Goal: Information Seeking & Learning: Find specific fact

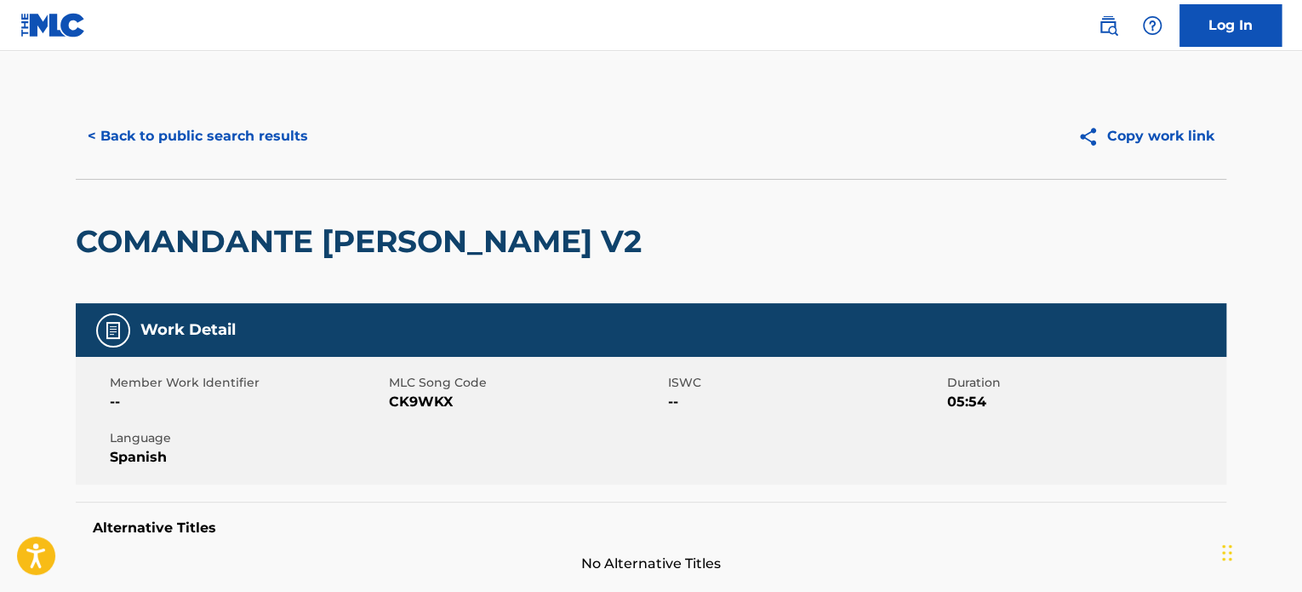
click at [244, 142] on button "< Back to public search results" at bounding box center [198, 136] width 244 height 43
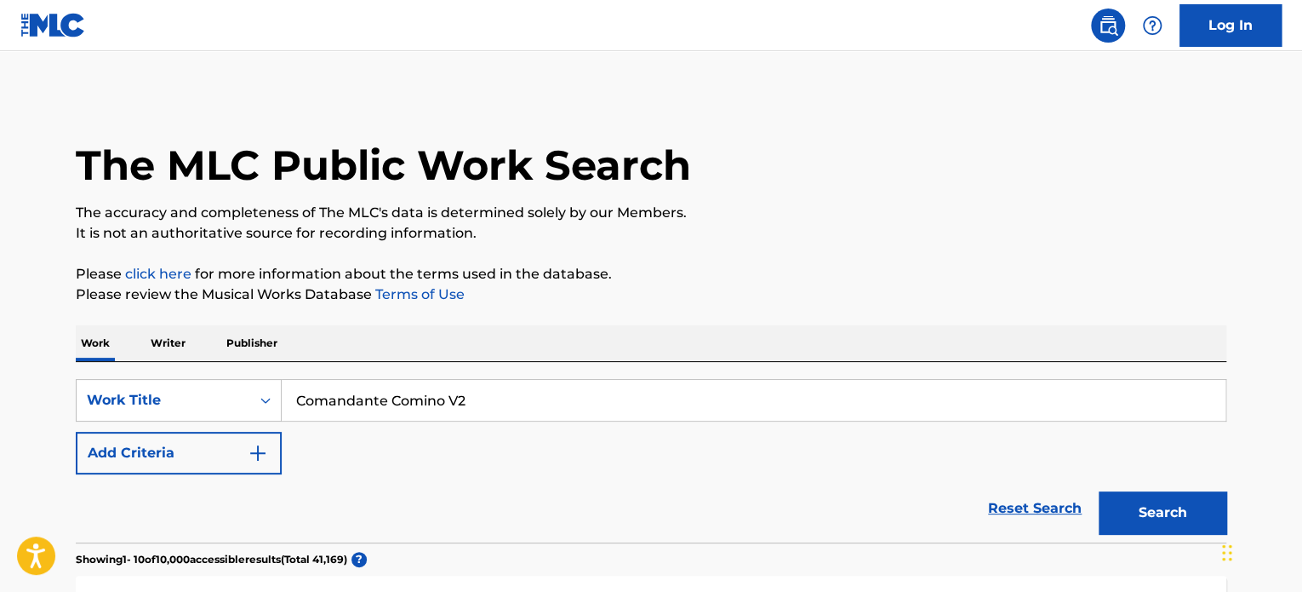
click at [489, 412] on input "Comandante Comino V2" at bounding box center [754, 400] width 944 height 41
paste input "KATANA"
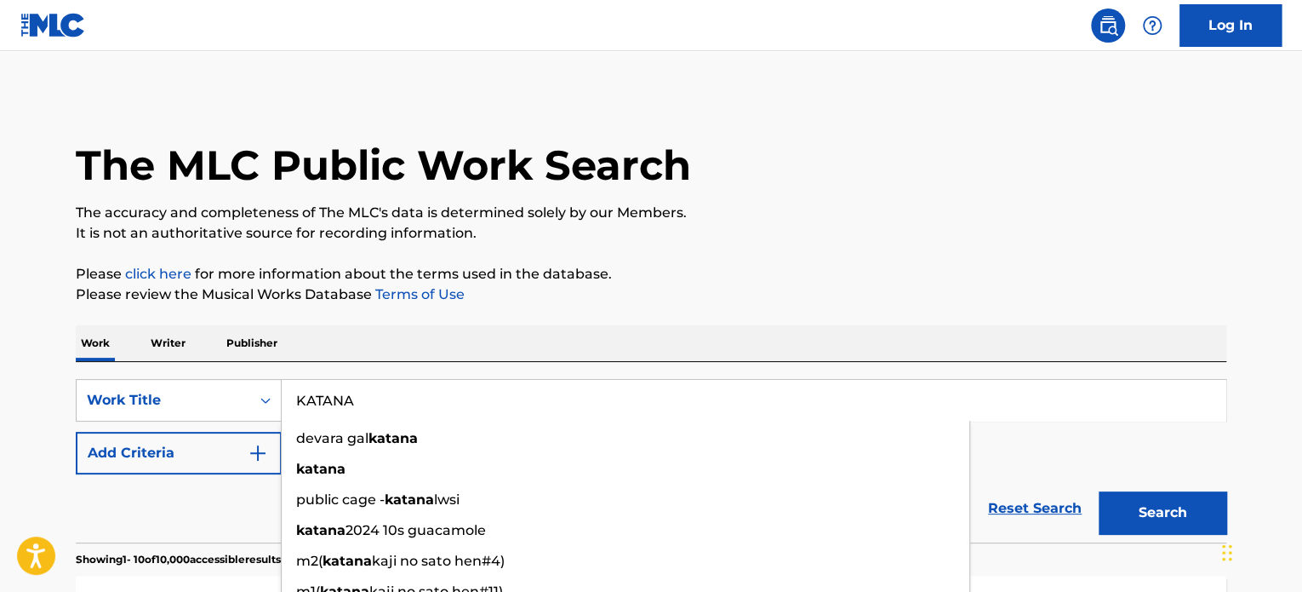
type input "KATANA"
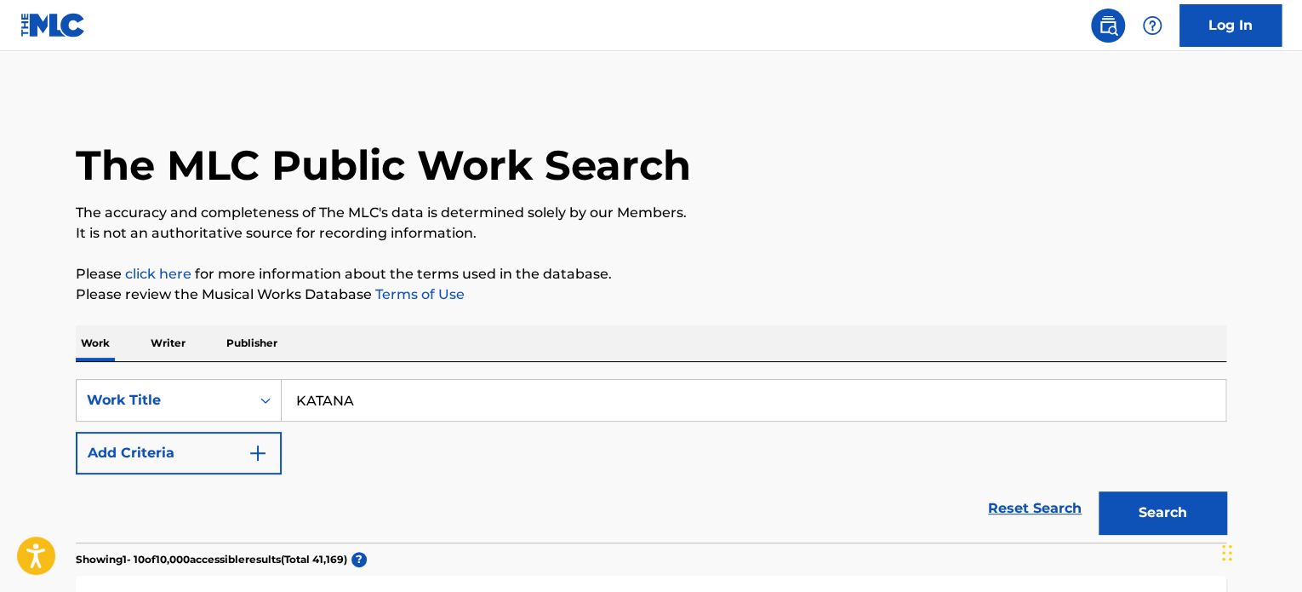
click at [221, 460] on button "Add Criteria" at bounding box center [179, 453] width 206 height 43
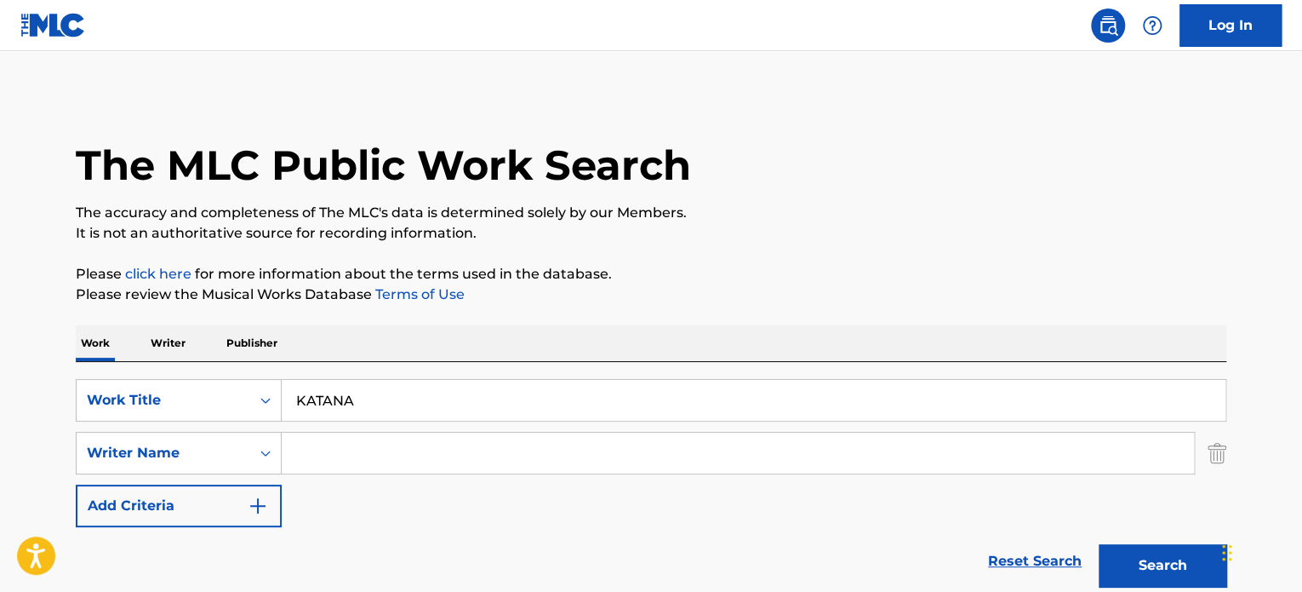
click at [472, 449] on input "Search Form" at bounding box center [738, 452] width 913 height 41
paste input "[PERSON_NAME]"
click at [1146, 561] on button "Search" at bounding box center [1163, 565] width 128 height 43
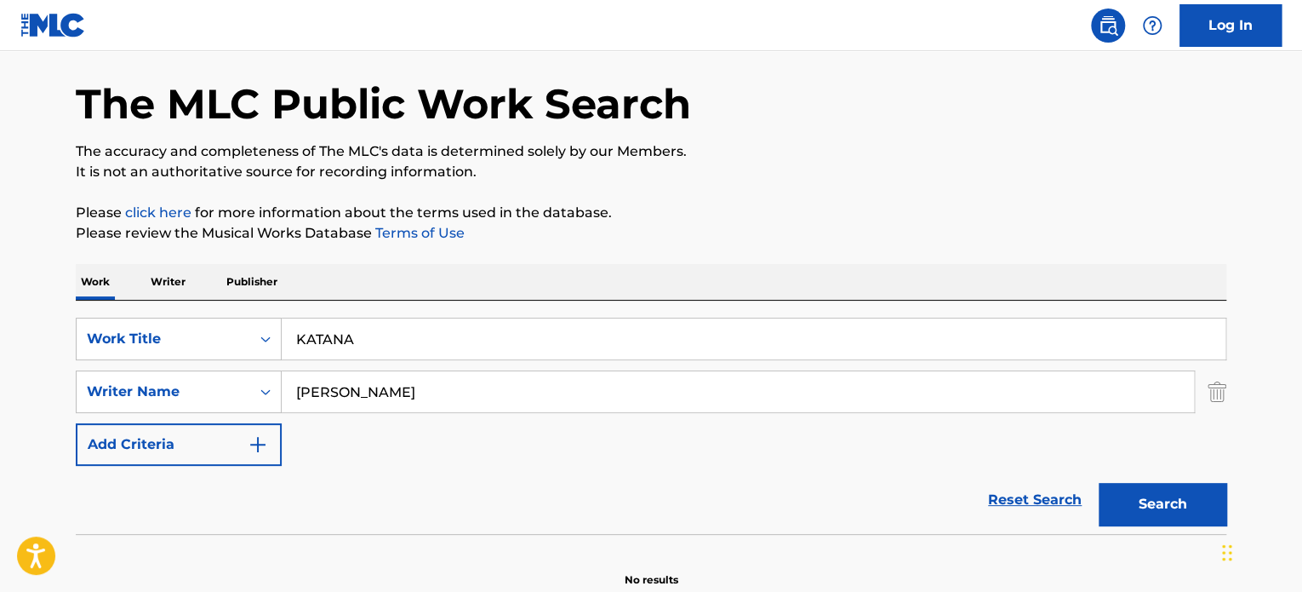
scroll to position [146, 0]
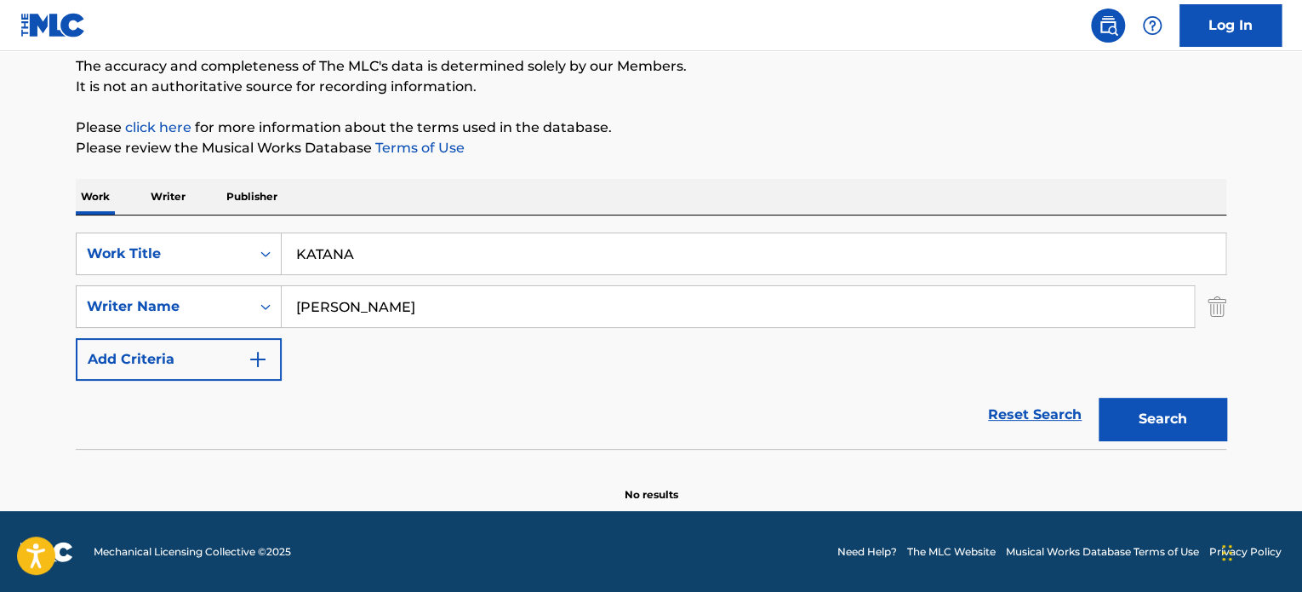
click at [1199, 395] on div "Search" at bounding box center [1158, 415] width 136 height 68
click at [1192, 415] on button "Search" at bounding box center [1163, 419] width 128 height 43
drag, startPoint x: 482, startPoint y: 319, endPoint x: 364, endPoint y: 323, distance: 117.5
click at [364, 323] on input "[PERSON_NAME]" at bounding box center [738, 306] width 913 height 41
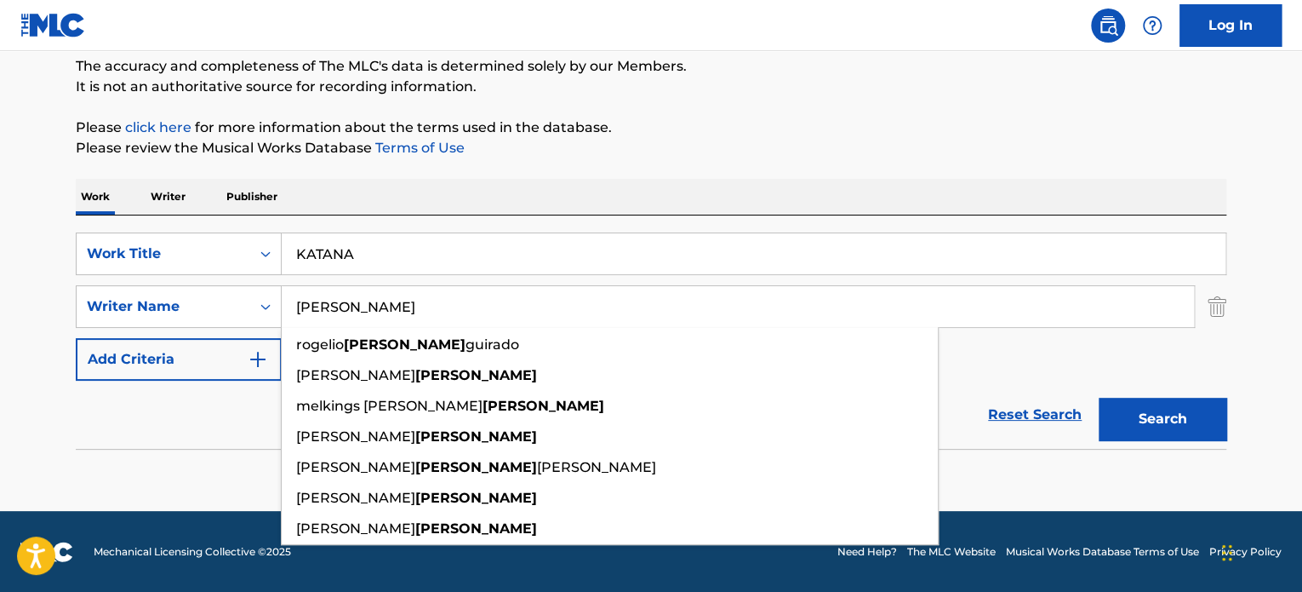
type input "[PERSON_NAME]"
click at [1099, 398] on button "Search" at bounding box center [1163, 419] width 128 height 43
